Goal: Find contact information: Find contact information

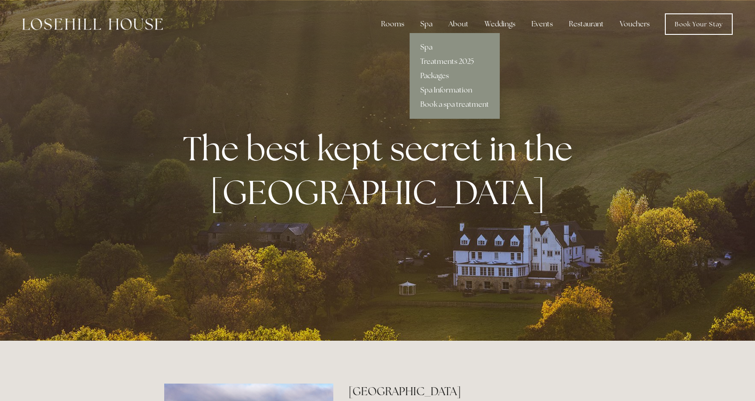
click at [429, 24] on div "Spa" at bounding box center [426, 24] width 26 height 18
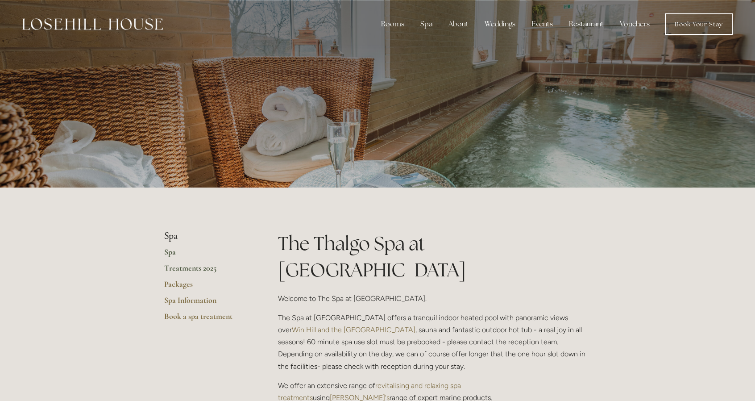
click at [200, 270] on link "Treatments 2025" at bounding box center [206, 271] width 85 height 16
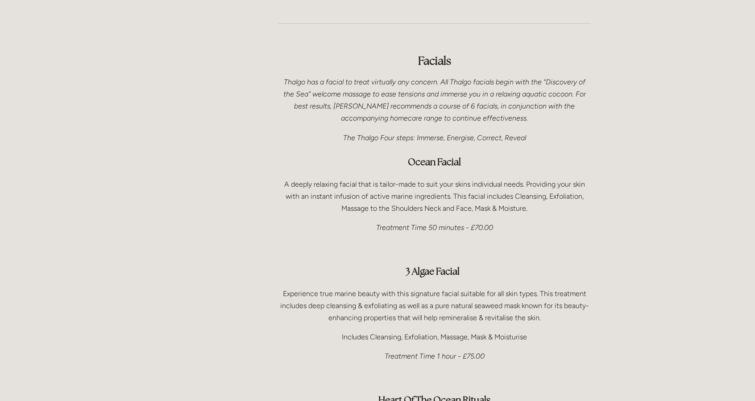
scroll to position [181, 0]
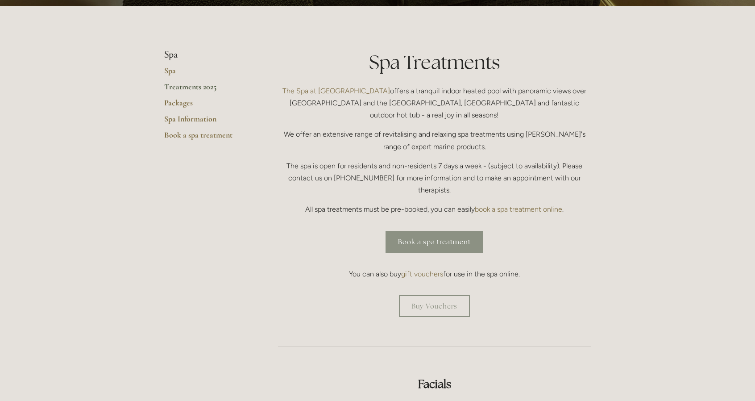
click at [445, 231] on link "Book a spa treatment" at bounding box center [435, 242] width 98 height 22
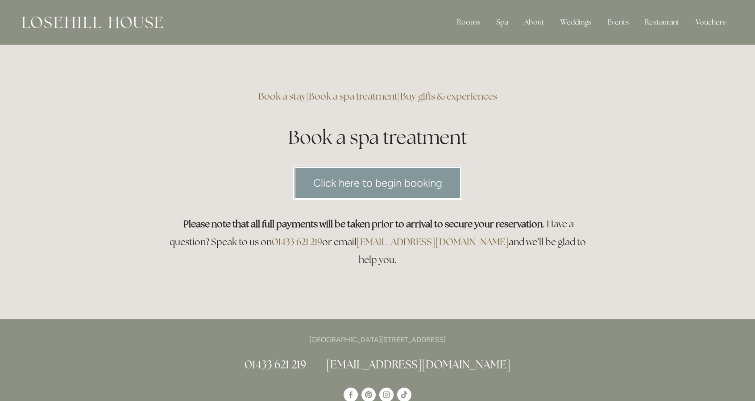
click at [423, 192] on link "Click here to begin booking" at bounding box center [377, 183] width 169 height 34
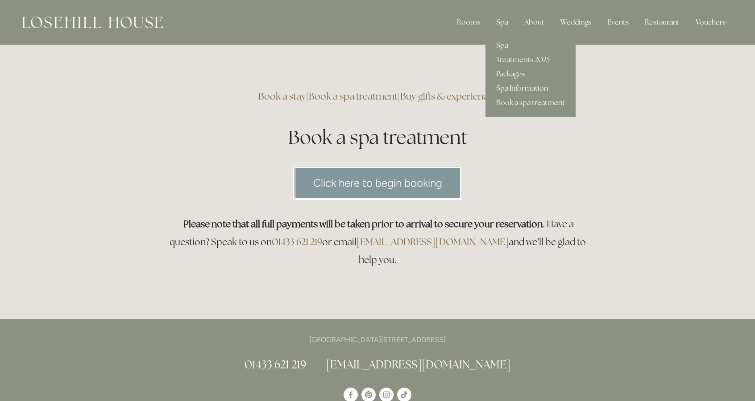
click at [509, 73] on link "Packages" at bounding box center [531, 74] width 90 height 14
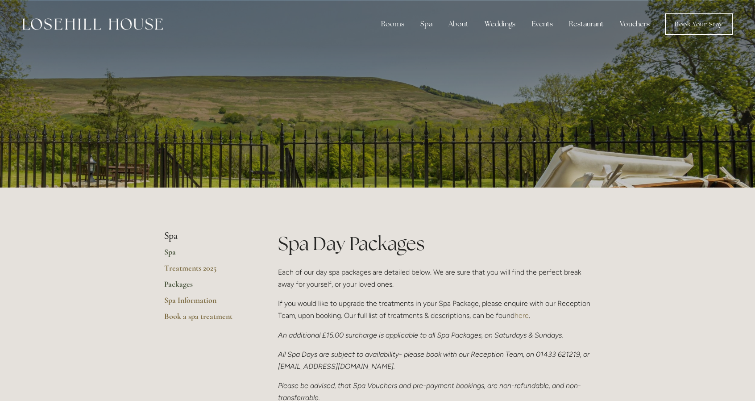
click at [169, 251] on link "Spa" at bounding box center [206, 255] width 85 height 16
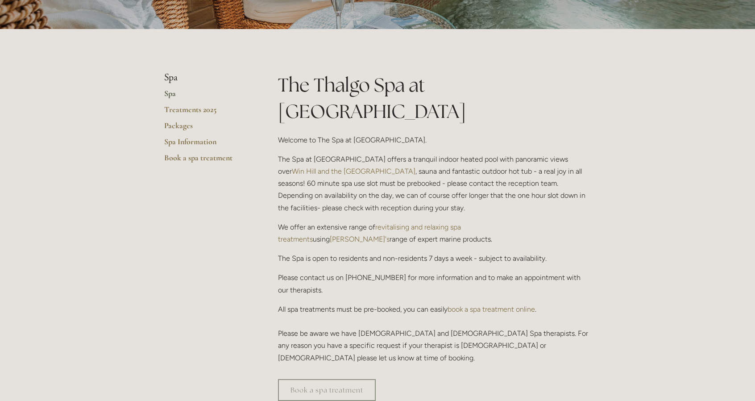
scroll to position [83, 0]
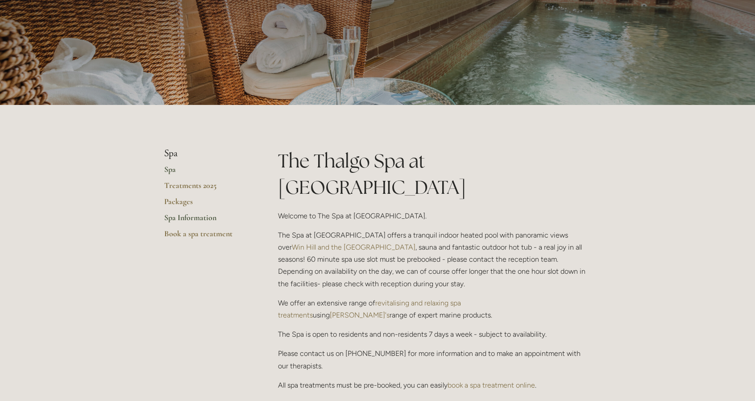
click at [173, 215] on link "Spa Information" at bounding box center [206, 220] width 85 height 16
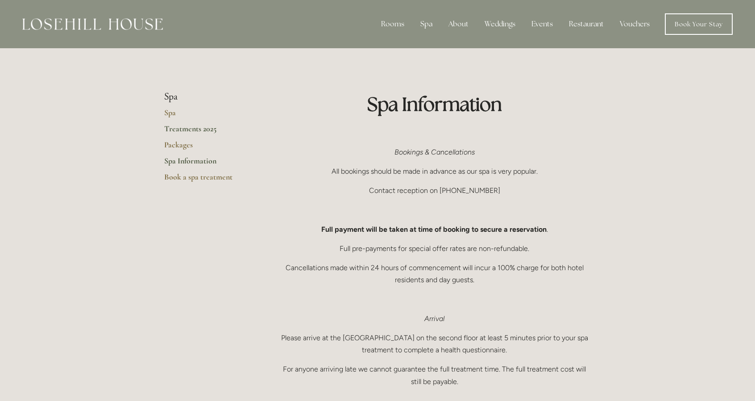
click at [204, 127] on link "Treatments 2025" at bounding box center [206, 132] width 85 height 16
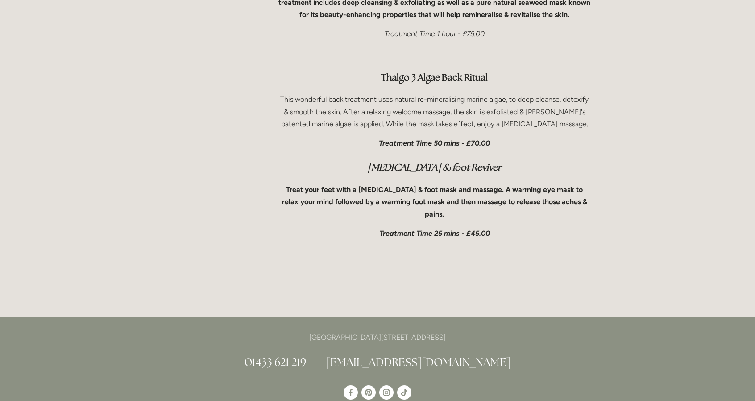
scroll to position [2999, 0]
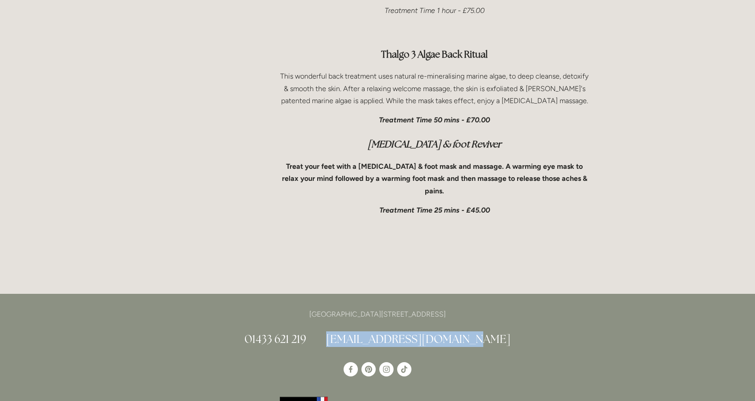
drag, startPoint x: 483, startPoint y: 282, endPoint x: 358, endPoint y: 283, distance: 125.0
click at [358, 331] on h2 "01433 621 219 [EMAIL_ADDRESS][DOMAIN_NAME]" at bounding box center [377, 339] width 427 height 16
copy link "[EMAIL_ADDRESS][DOMAIN_NAME]"
